Goal: Communication & Community: Answer question/provide support

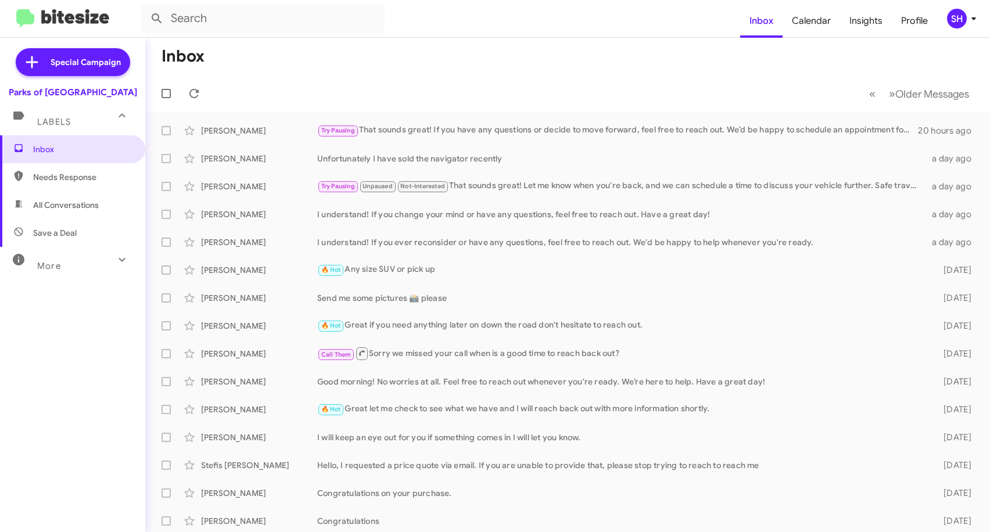
click at [44, 260] on div "More" at bounding box center [60, 260] width 103 height 21
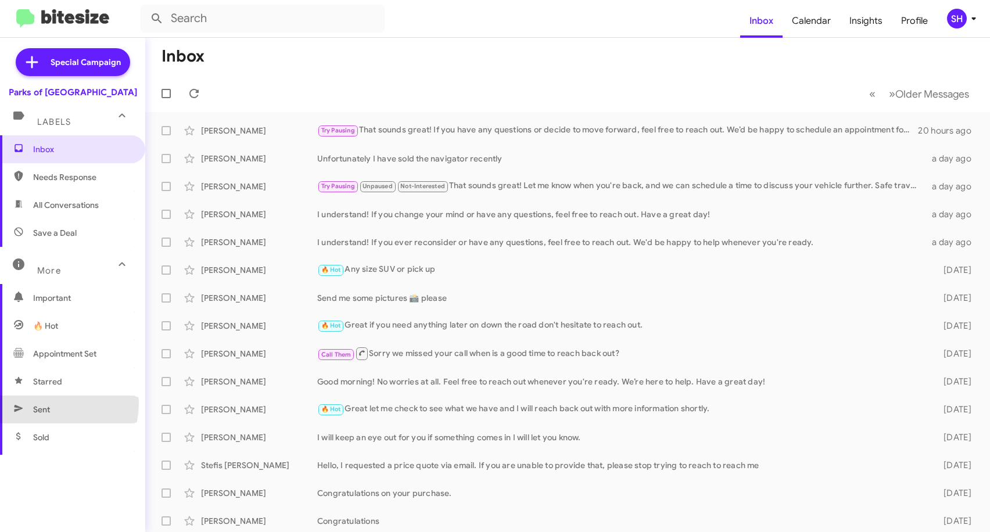
click at [44, 403] on span "Sent" at bounding box center [72, 410] width 145 height 28
type input "in:sent"
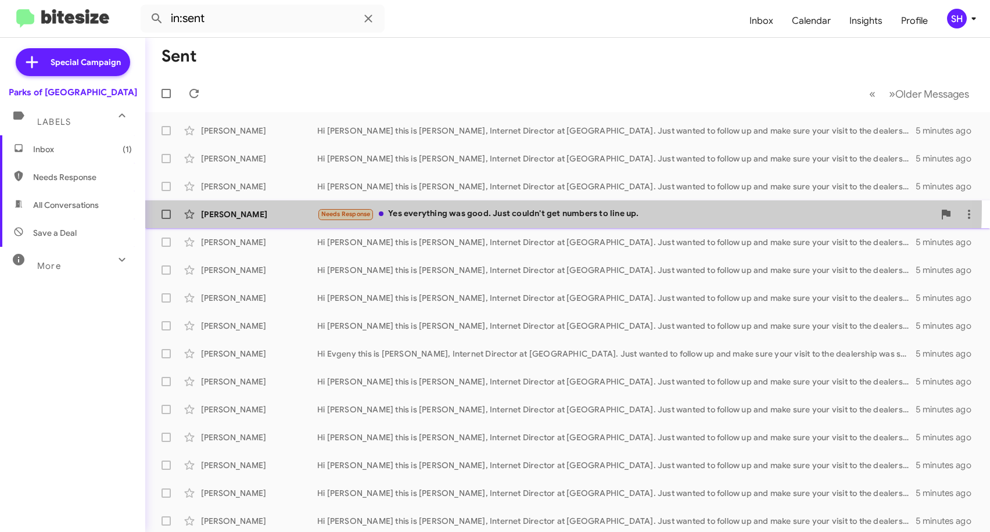
click at [460, 206] on div "Richard James Needs Response Yes everything was good. Just couldn't get numbers…" at bounding box center [568, 214] width 826 height 23
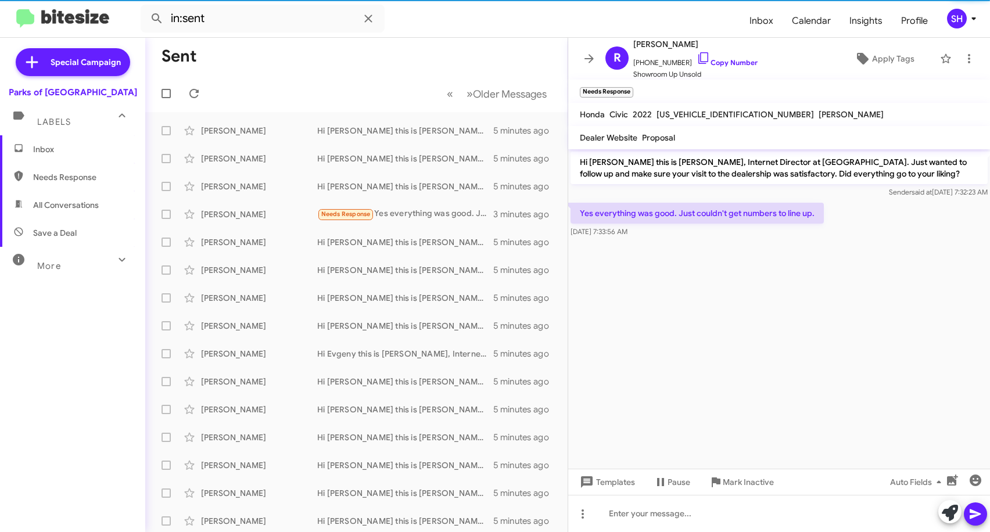
click at [38, 143] on span "Inbox" at bounding box center [82, 149] width 99 height 12
